Goal: Task Accomplishment & Management: Use online tool/utility

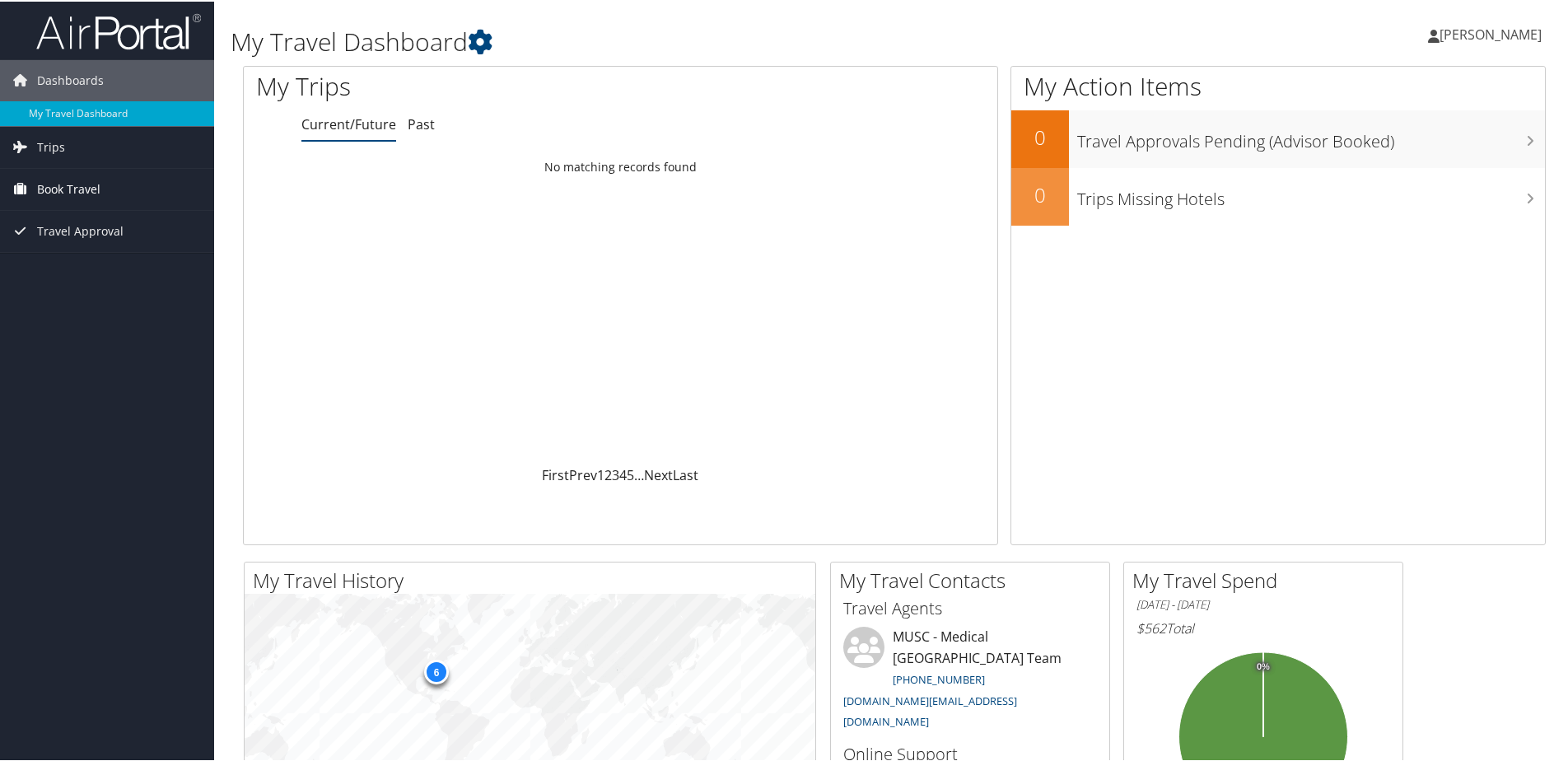
click at [87, 182] on span "Book Travel" at bounding box center [68, 187] width 63 height 41
click at [79, 146] on link "Trips" at bounding box center [107, 145] width 214 height 41
click at [79, 256] on span "Book Travel" at bounding box center [68, 261] width 63 height 41
click at [58, 231] on link "Trips Missing Hotels" at bounding box center [107, 228] width 214 height 25
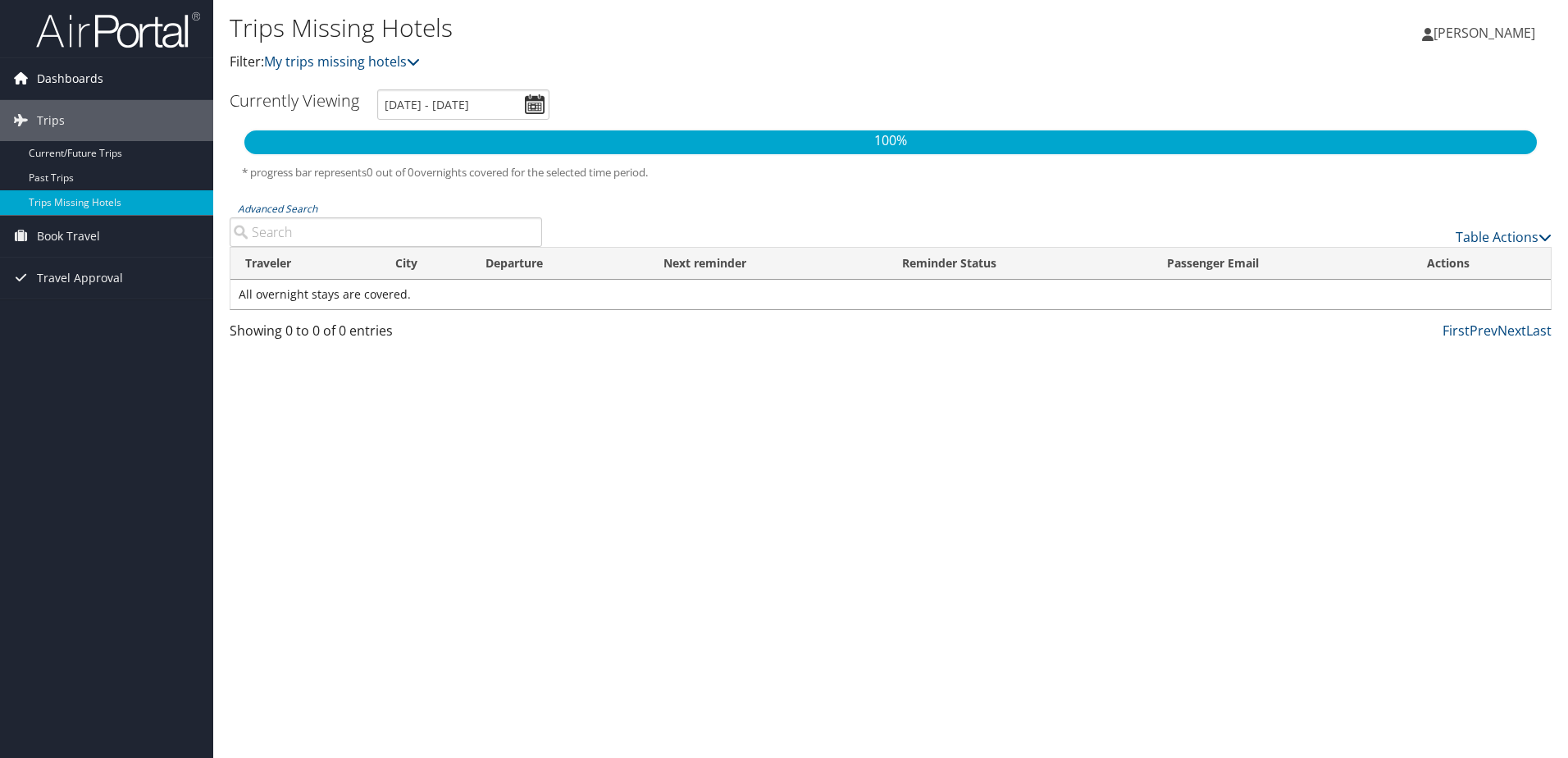
click at [32, 70] on icon at bounding box center [21, 78] width 25 height 25
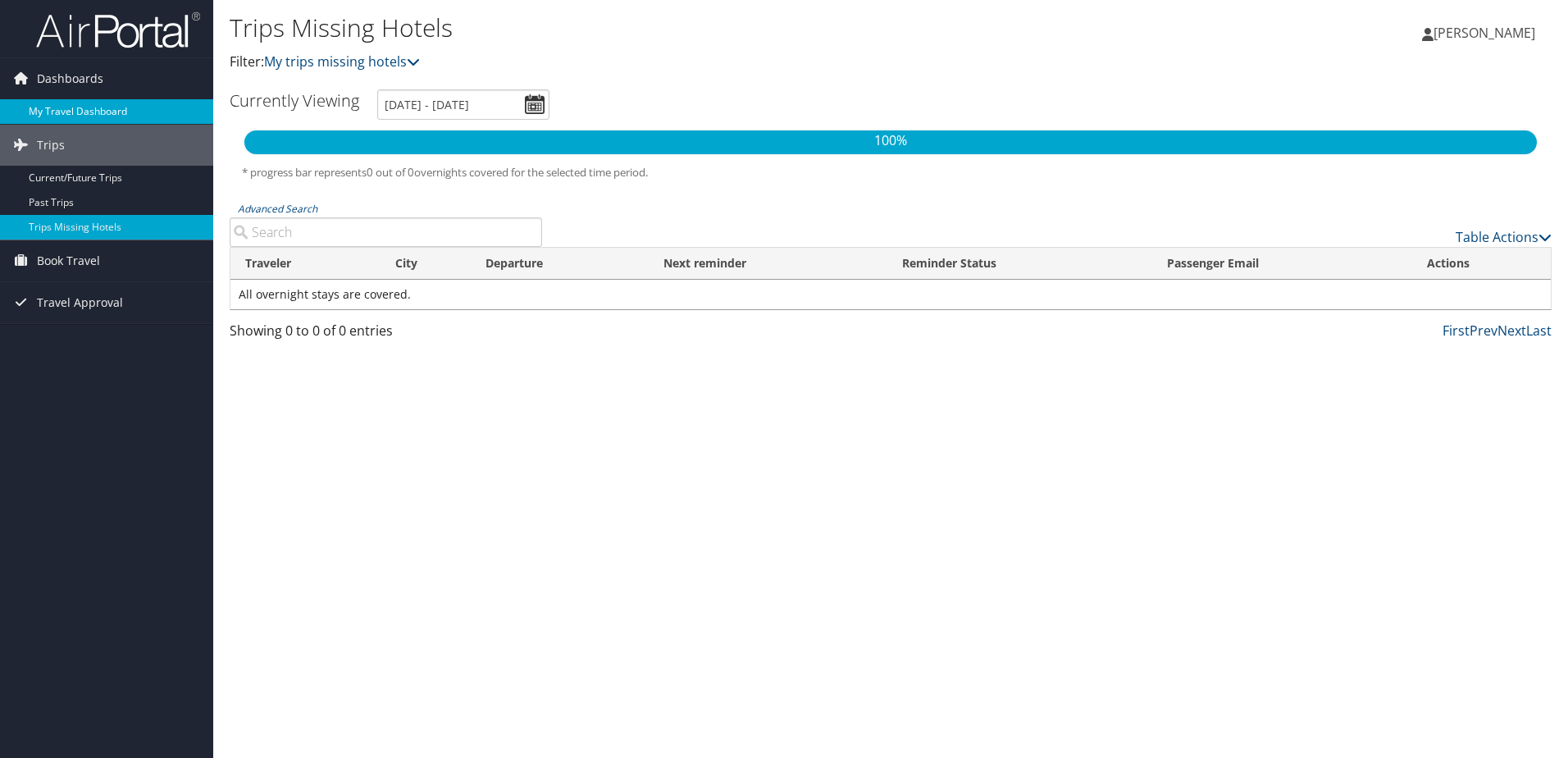
click at [75, 104] on link "My Travel Dashboard" at bounding box center [106, 112] width 213 height 25
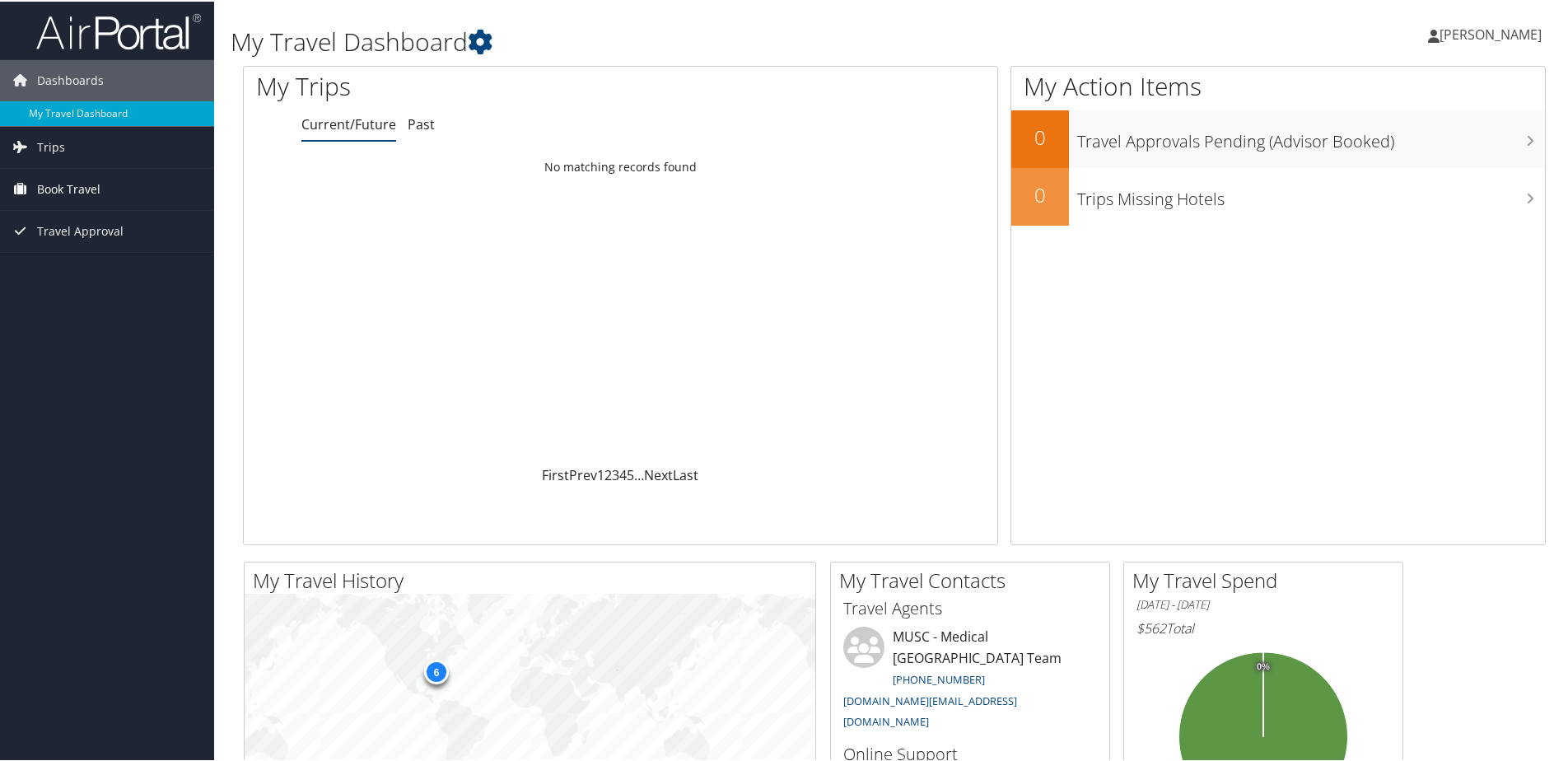
click at [62, 184] on span "Book Travel" at bounding box center [68, 187] width 63 height 41
click at [137, 266] on link "Book/Manage Online Trips" at bounding box center [107, 270] width 214 height 25
